Goal: Transaction & Acquisition: Purchase product/service

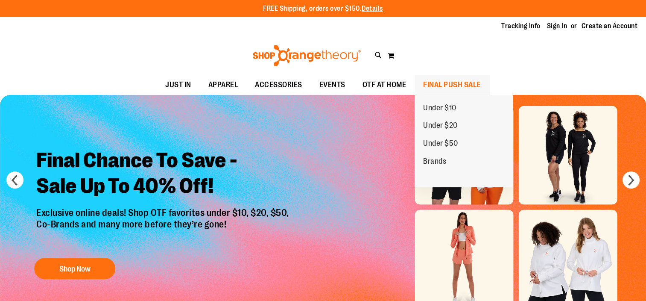
click at [444, 86] on span "FINAL PUSH SALE" at bounding box center [452, 84] width 58 height 19
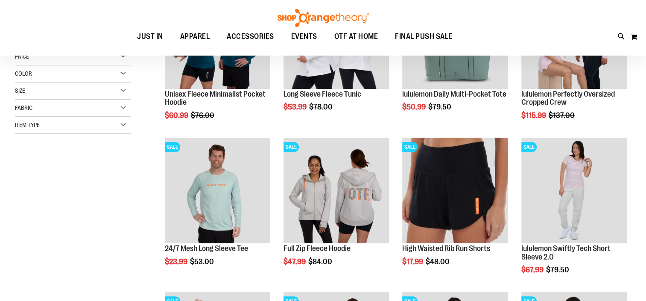
scroll to position [198, 0]
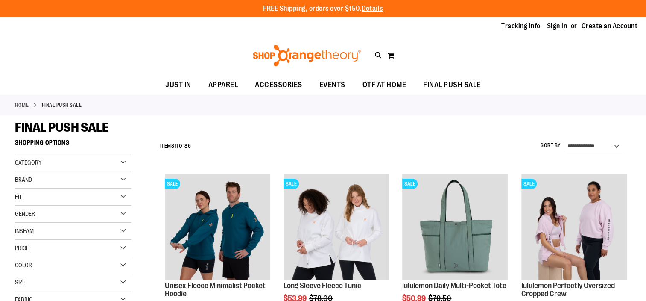
click at [110, 158] on div "Category" at bounding box center [73, 162] width 116 height 17
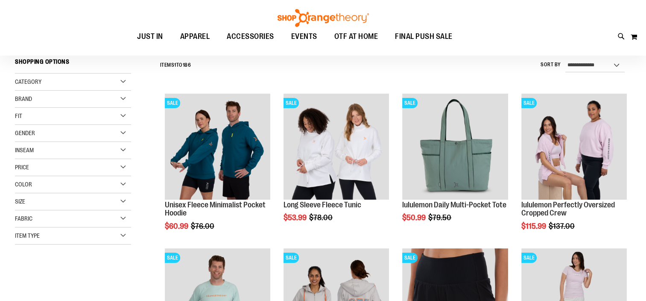
scroll to position [81, 0]
click at [89, 220] on div "Fabric" at bounding box center [73, 218] width 116 height 17
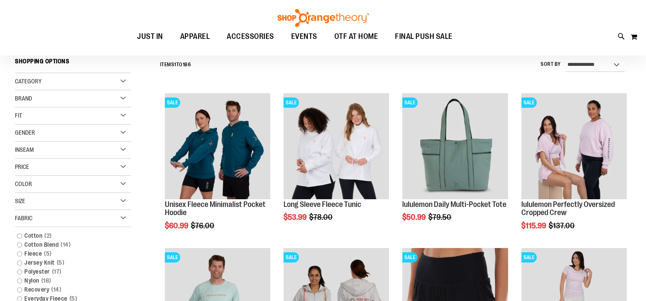
click at [89, 220] on div "Fabric" at bounding box center [73, 218] width 116 height 17
click at [93, 235] on div "Item Type" at bounding box center [73, 235] width 116 height 17
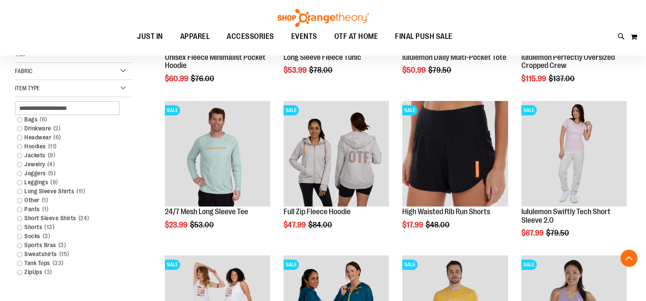
scroll to position [228, 0]
click at [20, 251] on link "Sweatshirts 15 items" at bounding box center [68, 253] width 111 height 9
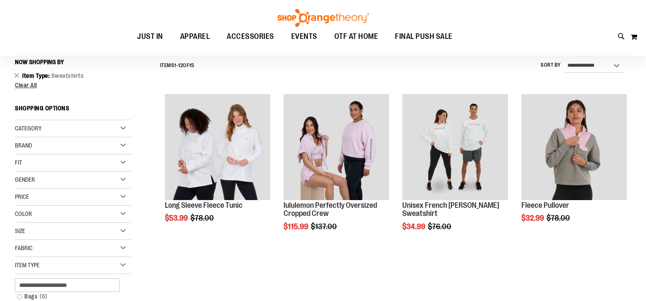
scroll to position [79, 0]
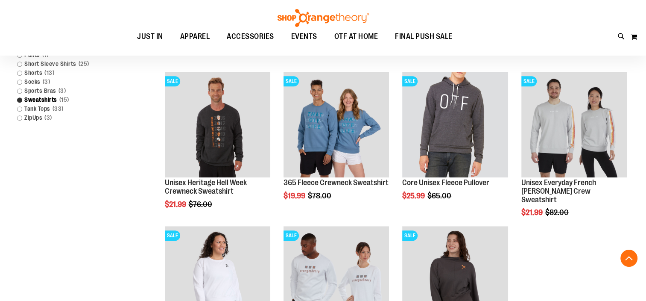
scroll to position [516, 0]
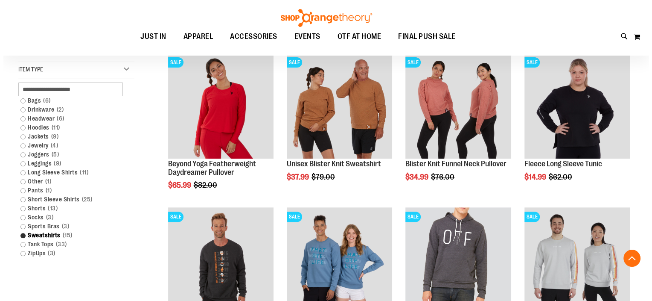
scroll to position [259, 0]
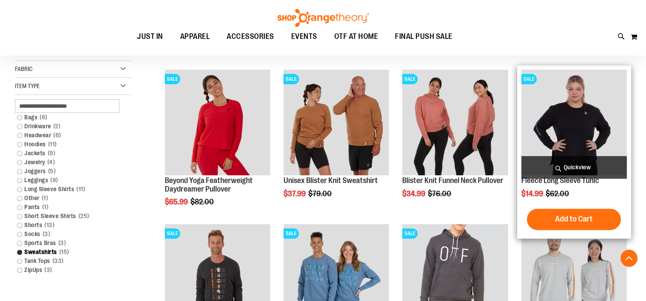
click at [594, 132] on img "product" at bounding box center [573, 122] width 105 height 105
click at [579, 164] on span "Quickview" at bounding box center [573, 167] width 105 height 23
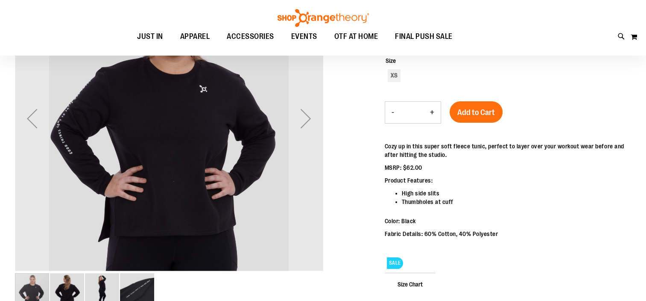
scroll to position [65, 0]
click at [308, 131] on div "Next" at bounding box center [306, 119] width 34 height 34
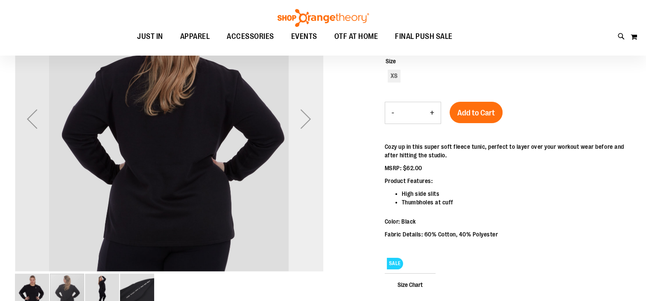
click at [308, 131] on div "Next" at bounding box center [306, 119] width 34 height 34
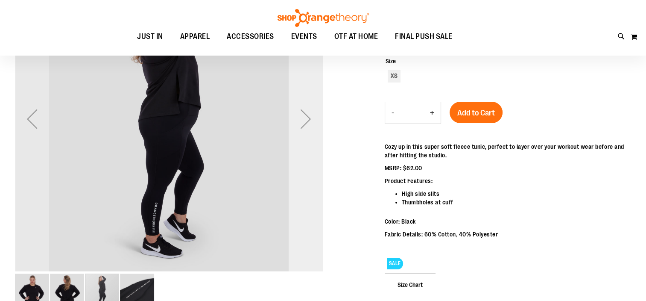
click at [308, 131] on div "Next" at bounding box center [306, 119] width 34 height 34
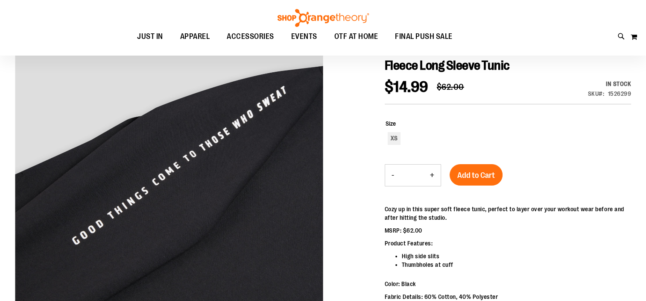
scroll to position [3, 0]
